Goal: Contribute content: Contribute content

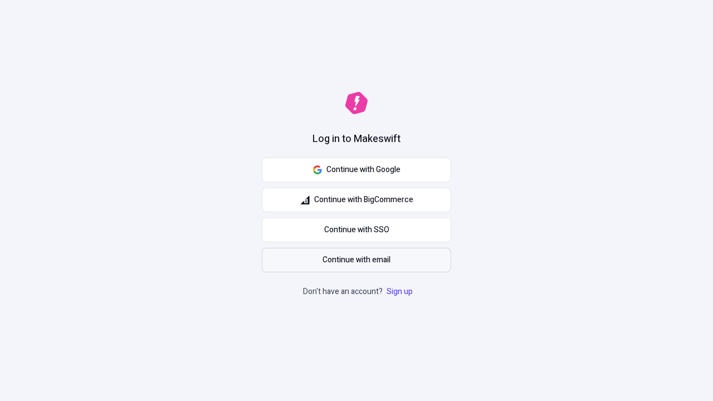
click at [356, 260] on span "Continue with email" at bounding box center [356, 260] width 68 height 12
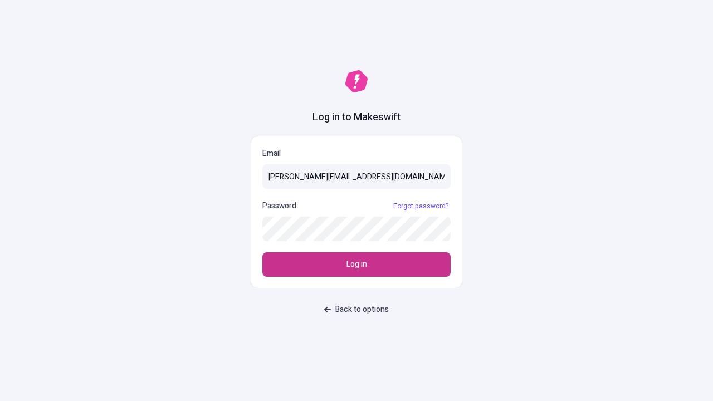
click at [356, 264] on span "Log in" at bounding box center [356, 264] width 21 height 12
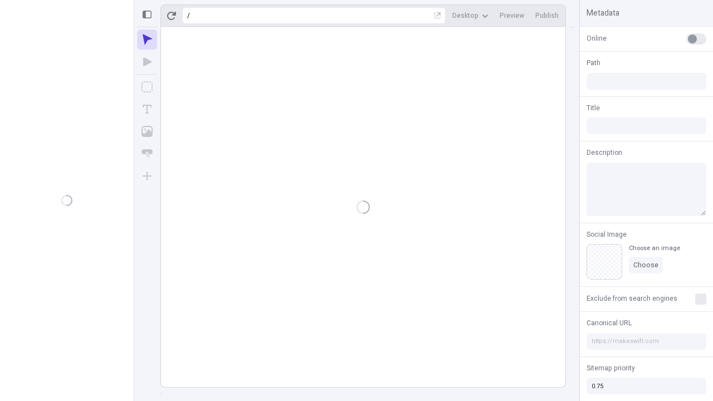
type input "/deep-link-tripudio"
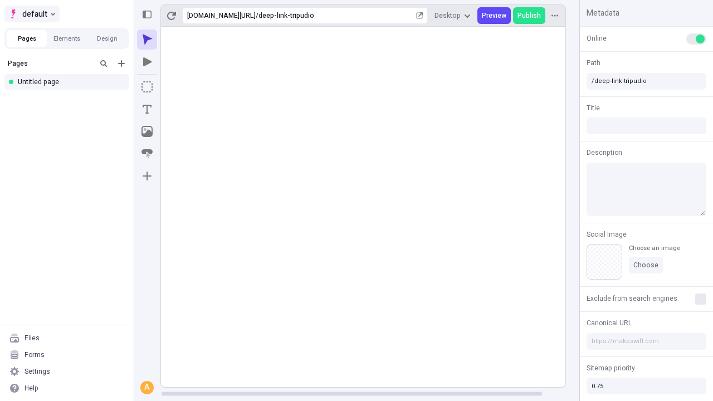
click at [31, 14] on span "default" at bounding box center [34, 13] width 25 height 13
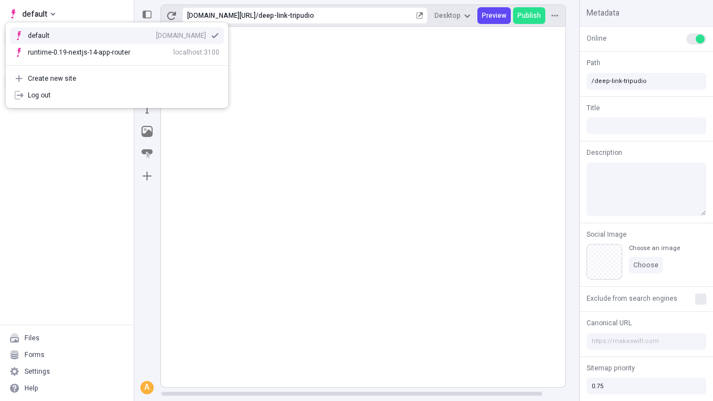
click at [117, 78] on div "Create new site" at bounding box center [124, 78] width 192 height 9
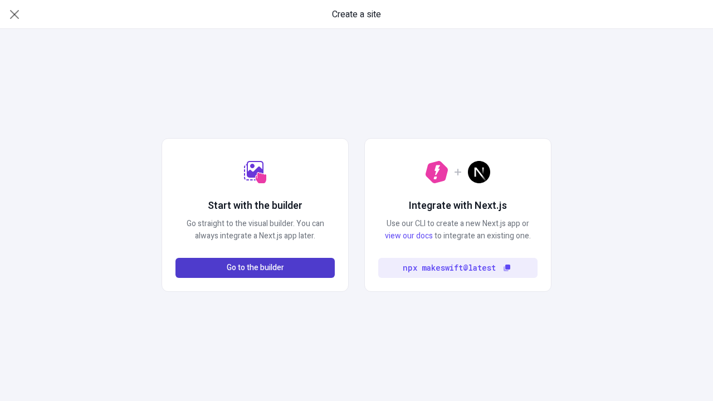
click at [255, 268] on span "Go to the builder" at bounding box center [255, 268] width 57 height 12
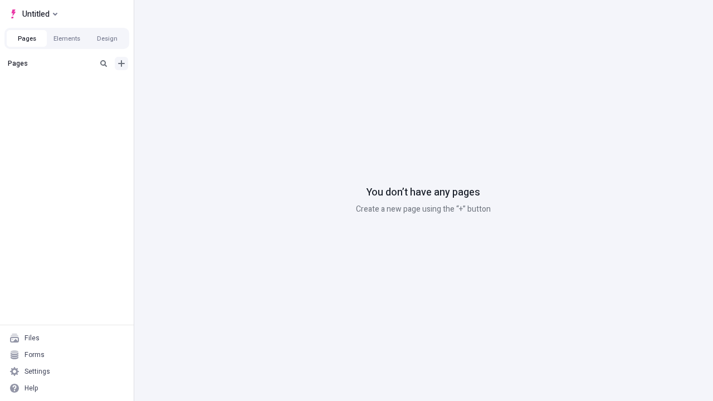
click at [121, 63] on icon "Add new" at bounding box center [121, 63] width 7 height 7
click at [70, 100] on div "Blank page" at bounding box center [70, 99] width 107 height 17
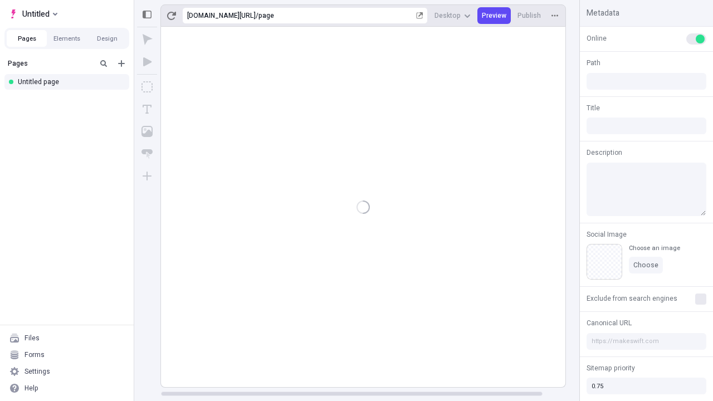
type input "/page"
click at [147, 87] on icon "Box" at bounding box center [146, 86] width 11 height 11
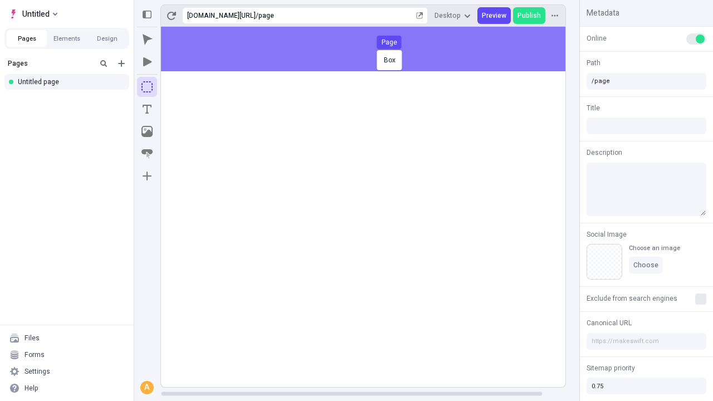
click at [374, 49] on div "Box Page" at bounding box center [356, 200] width 713 height 401
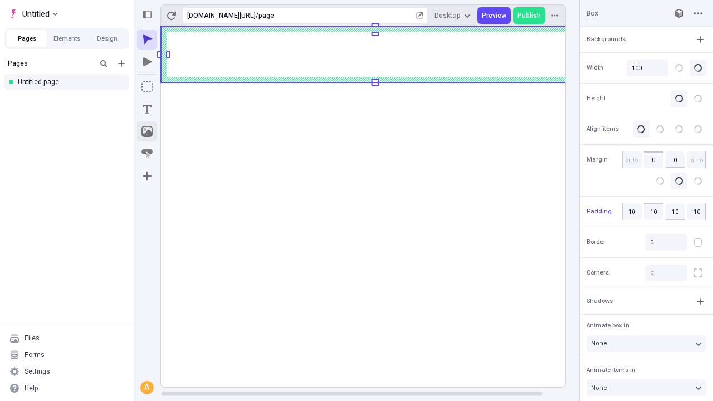
click at [147, 131] on icon "Image" at bounding box center [146, 131] width 11 height 11
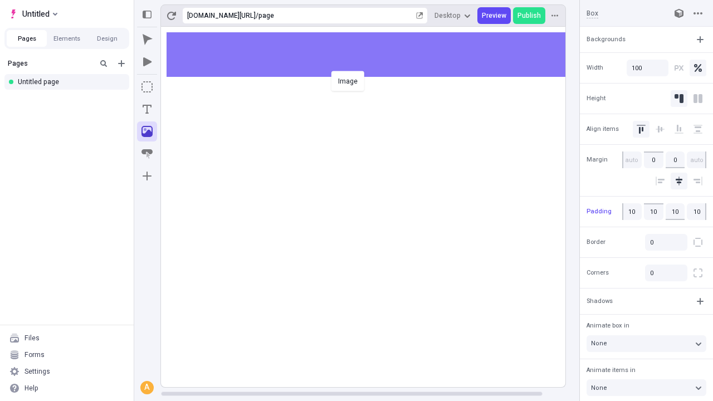
click at [374, 55] on div "Image" at bounding box center [356, 200] width 713 height 401
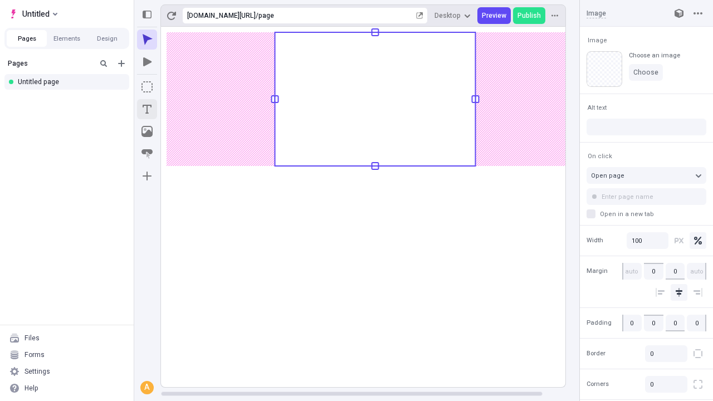
click at [147, 109] on icon "Text" at bounding box center [147, 109] width 9 height 9
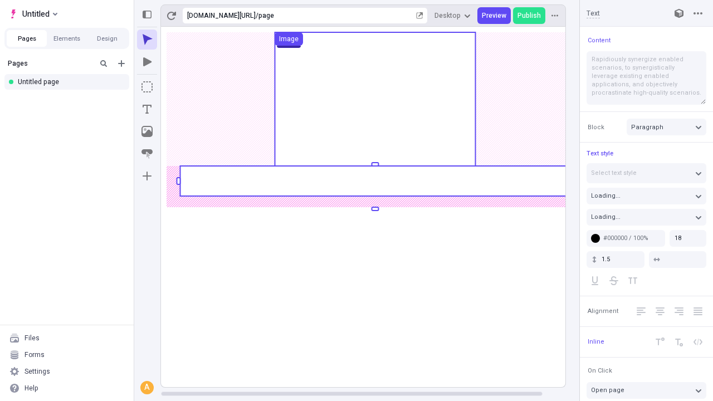
click at [374, 181] on rect at bounding box center [375, 181] width 390 height 30
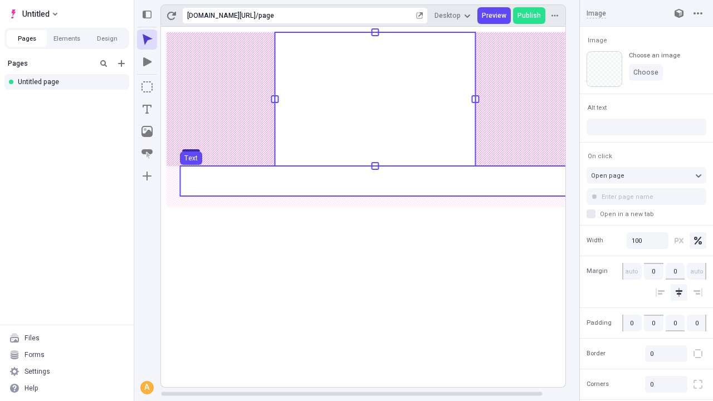
click at [374, 181] on use at bounding box center [375, 181] width 390 height 30
click at [374, 181] on rect at bounding box center [375, 207] width 428 height 360
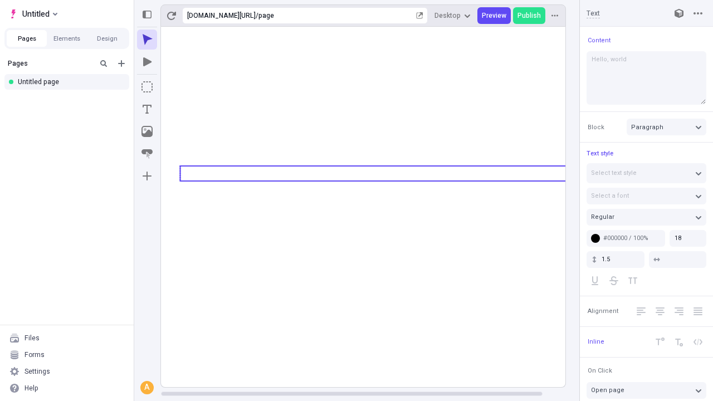
type textarea "Hello, world!"
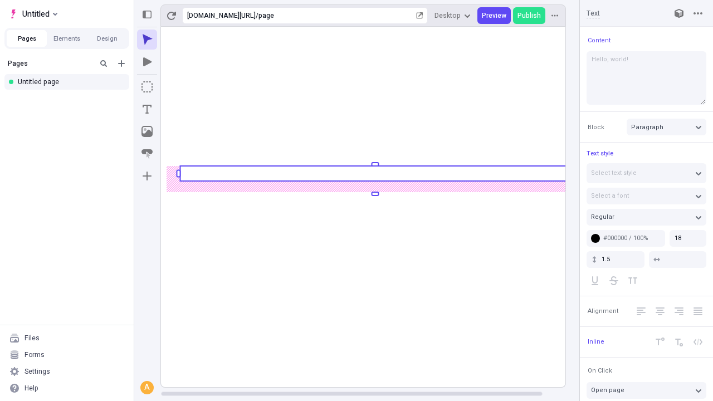
click at [147, 131] on icon "Image" at bounding box center [146, 131] width 11 height 11
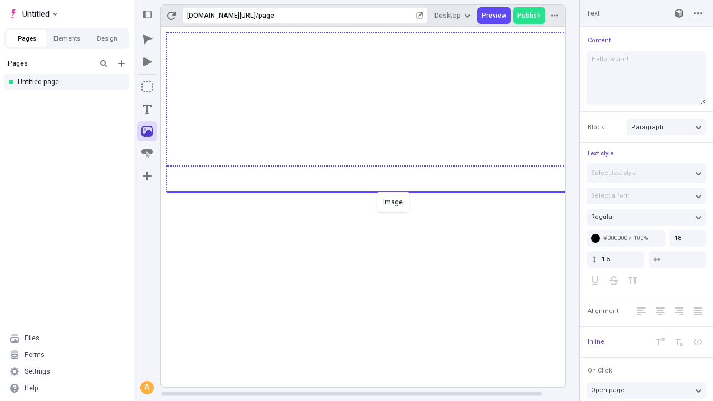
click at [374, 191] on div "Image" at bounding box center [356, 200] width 713 height 401
